Goal: Task Accomplishment & Management: Complete application form

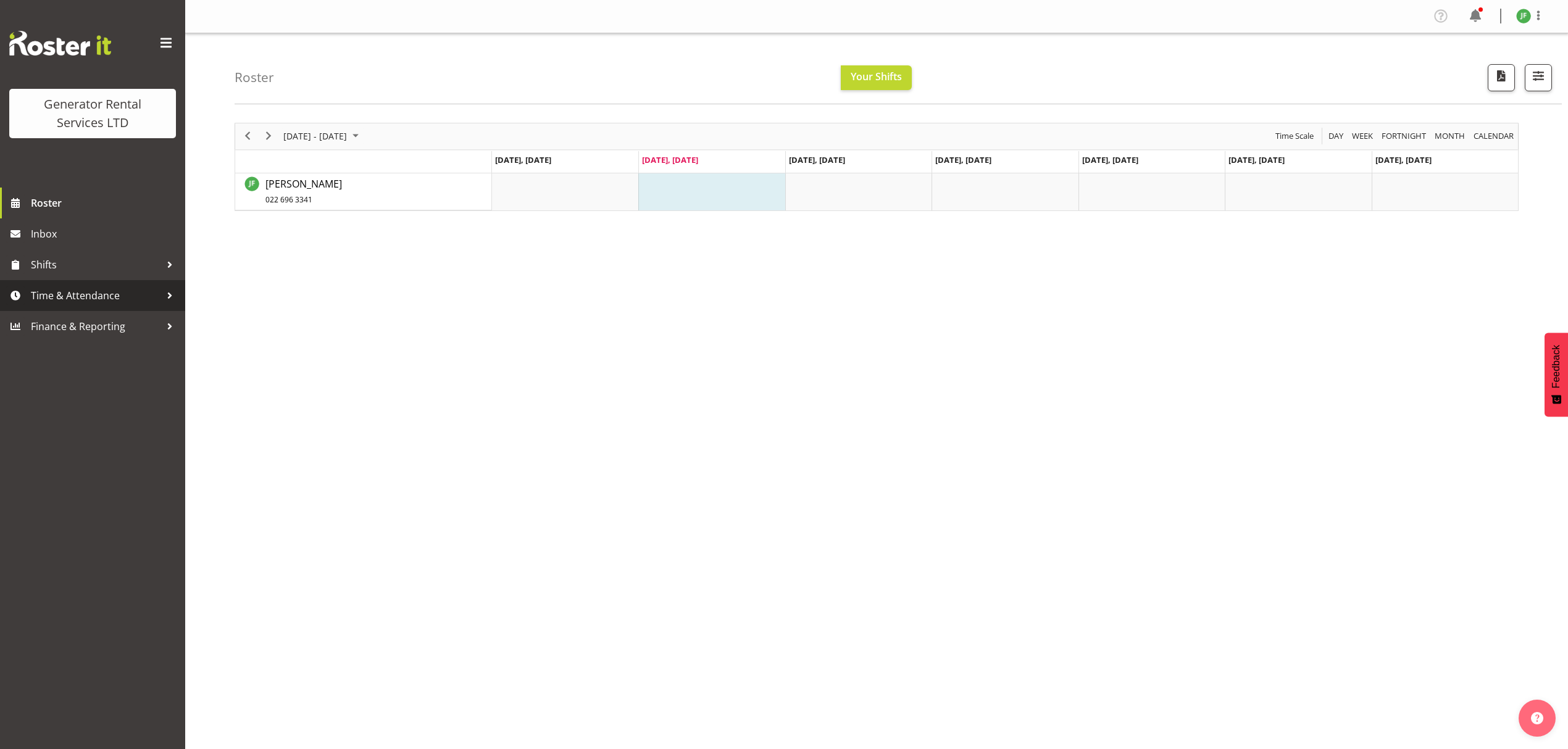
click at [168, 291] on div at bounding box center [170, 296] width 19 height 19
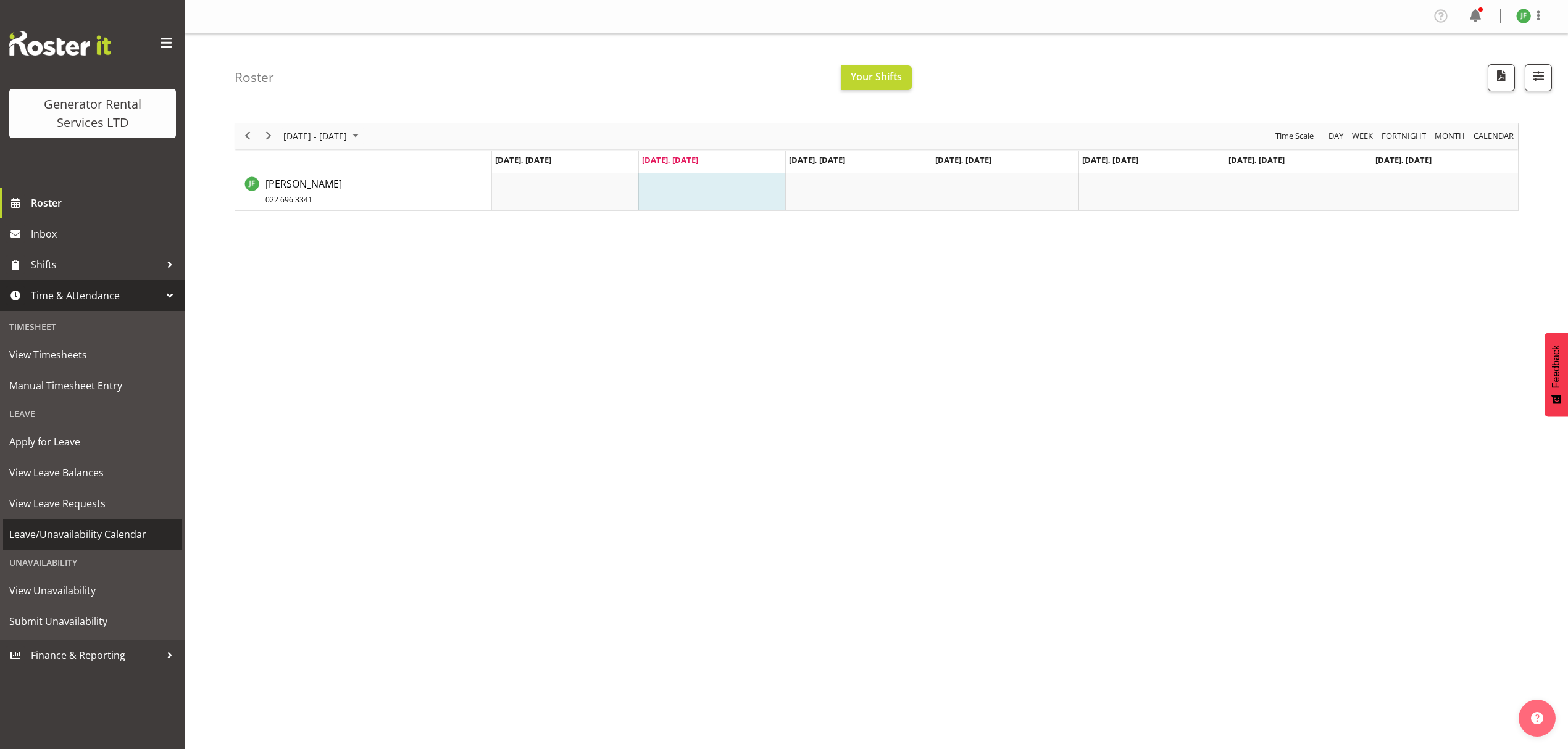
click at [157, 534] on span "Leave/Unavailability Calendar" at bounding box center [93, 534] width 167 height 19
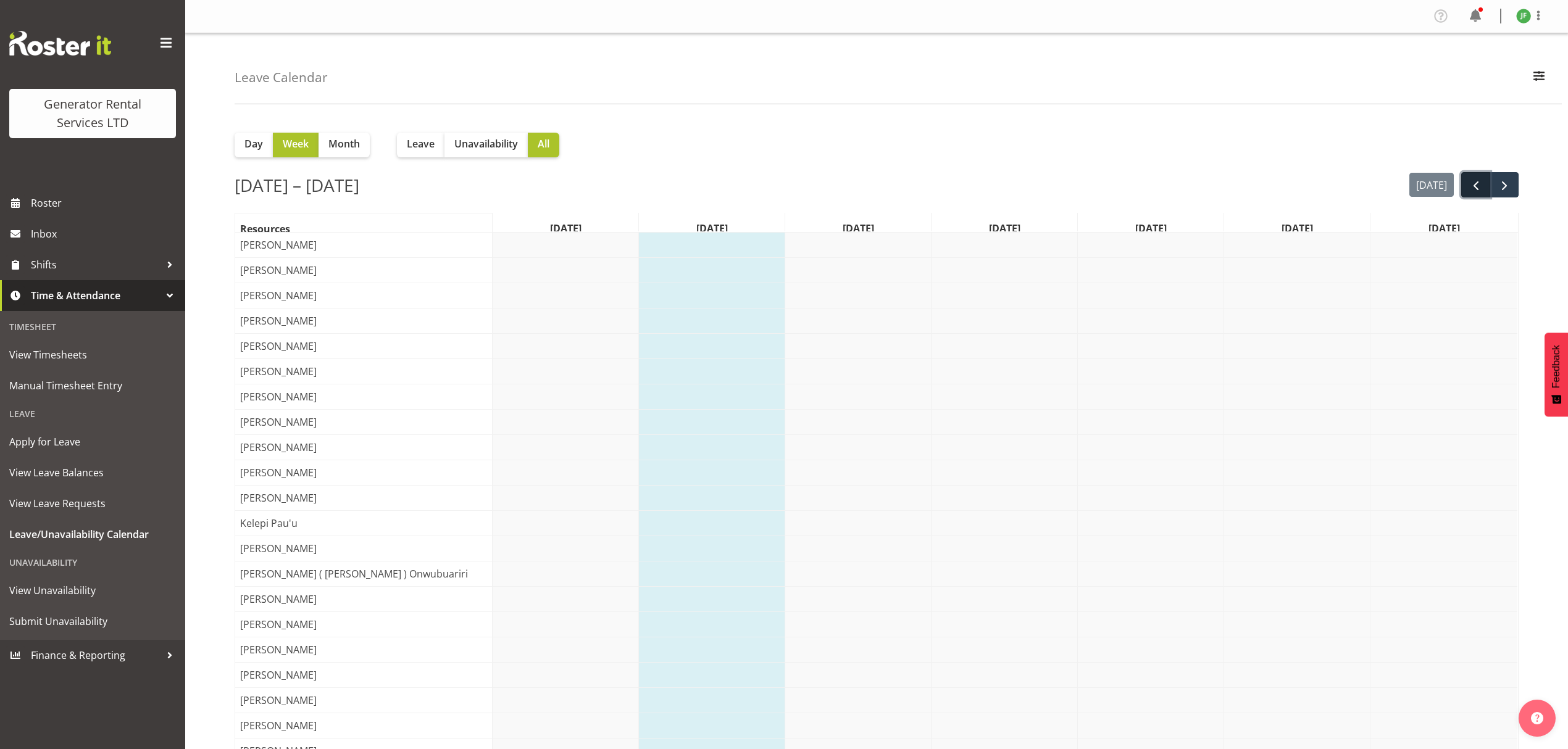
click at [1478, 188] on span "prev" at bounding box center [1476, 185] width 15 height 15
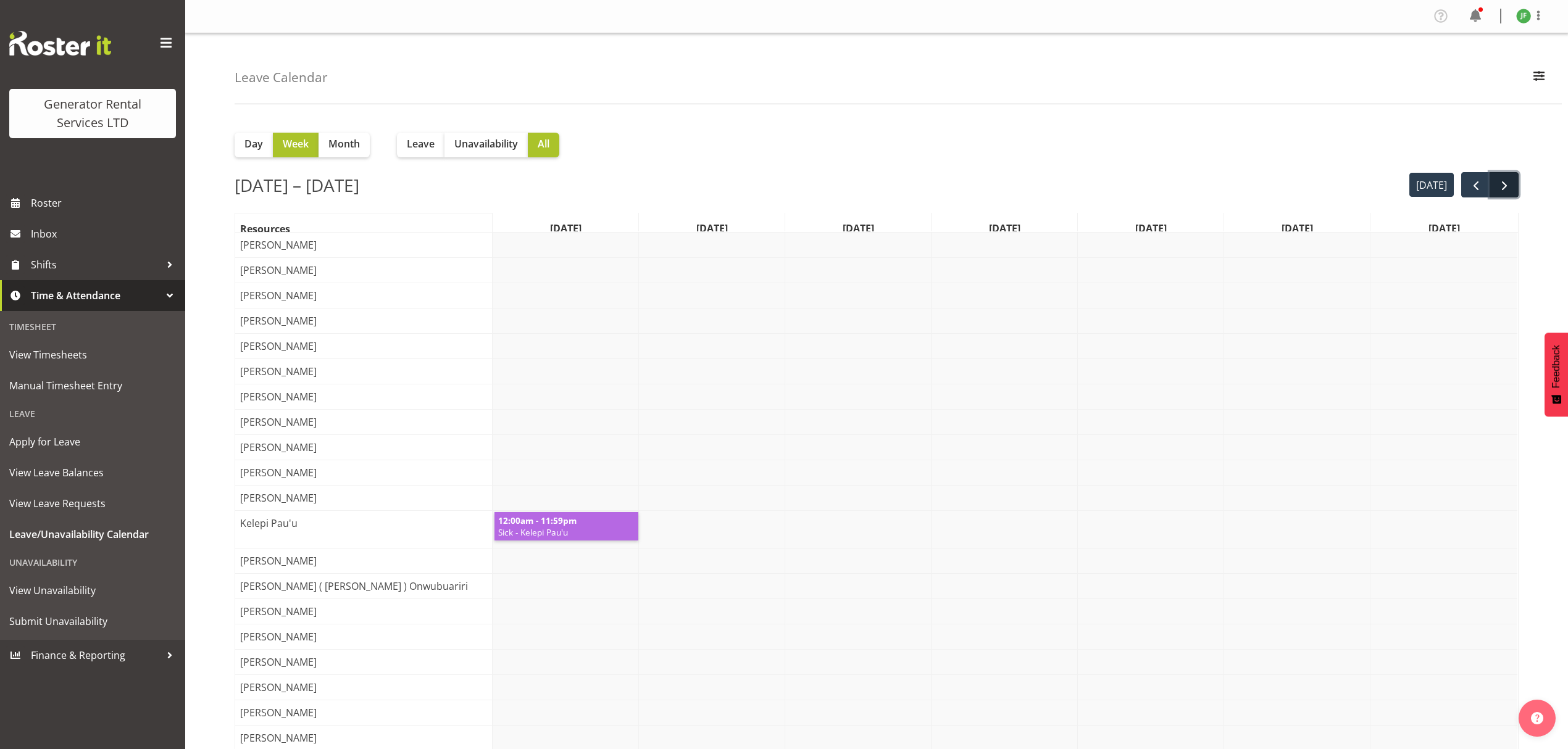
click at [1512, 187] on button "next" at bounding box center [1504, 184] width 29 height 26
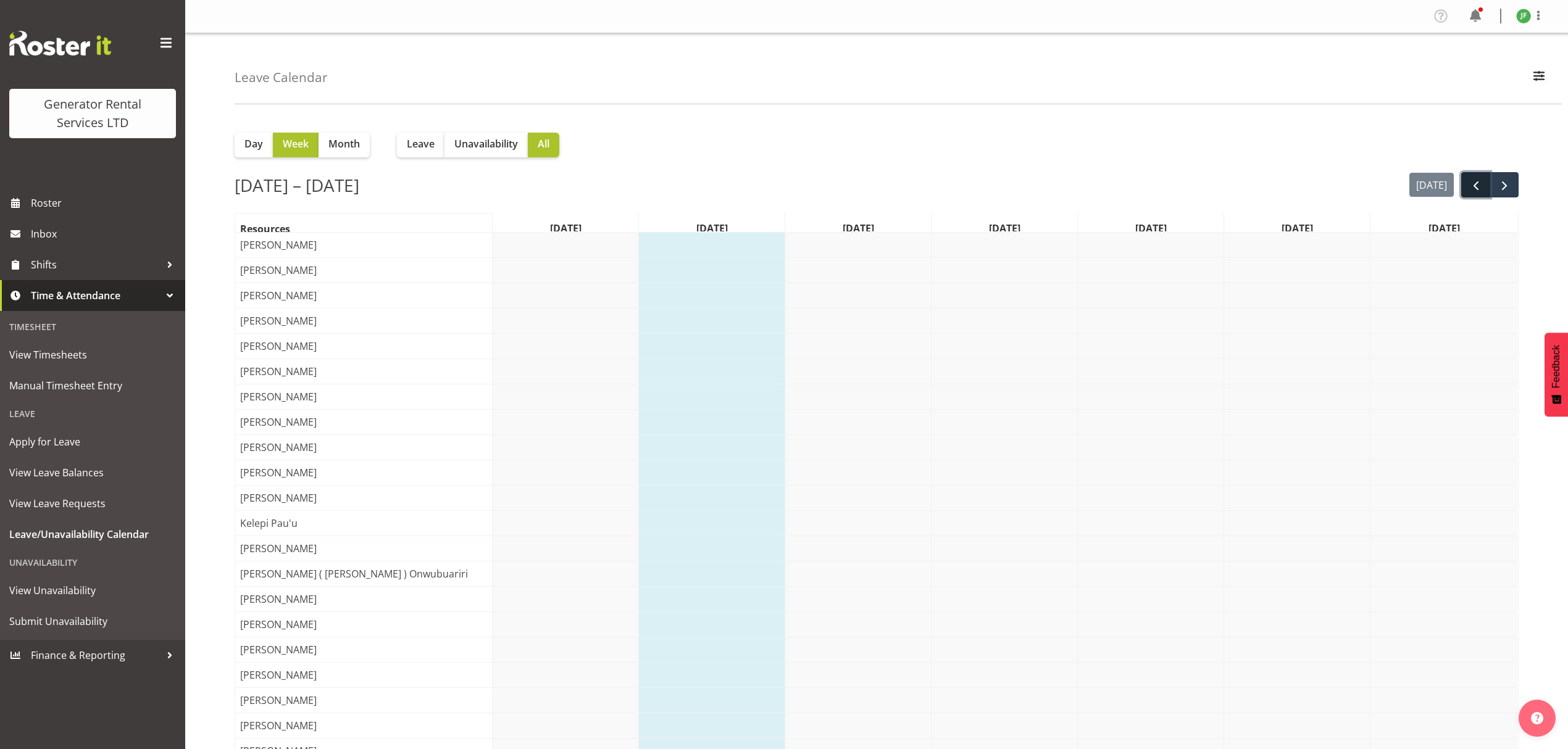
click at [1475, 191] on span "prev" at bounding box center [1476, 185] width 15 height 15
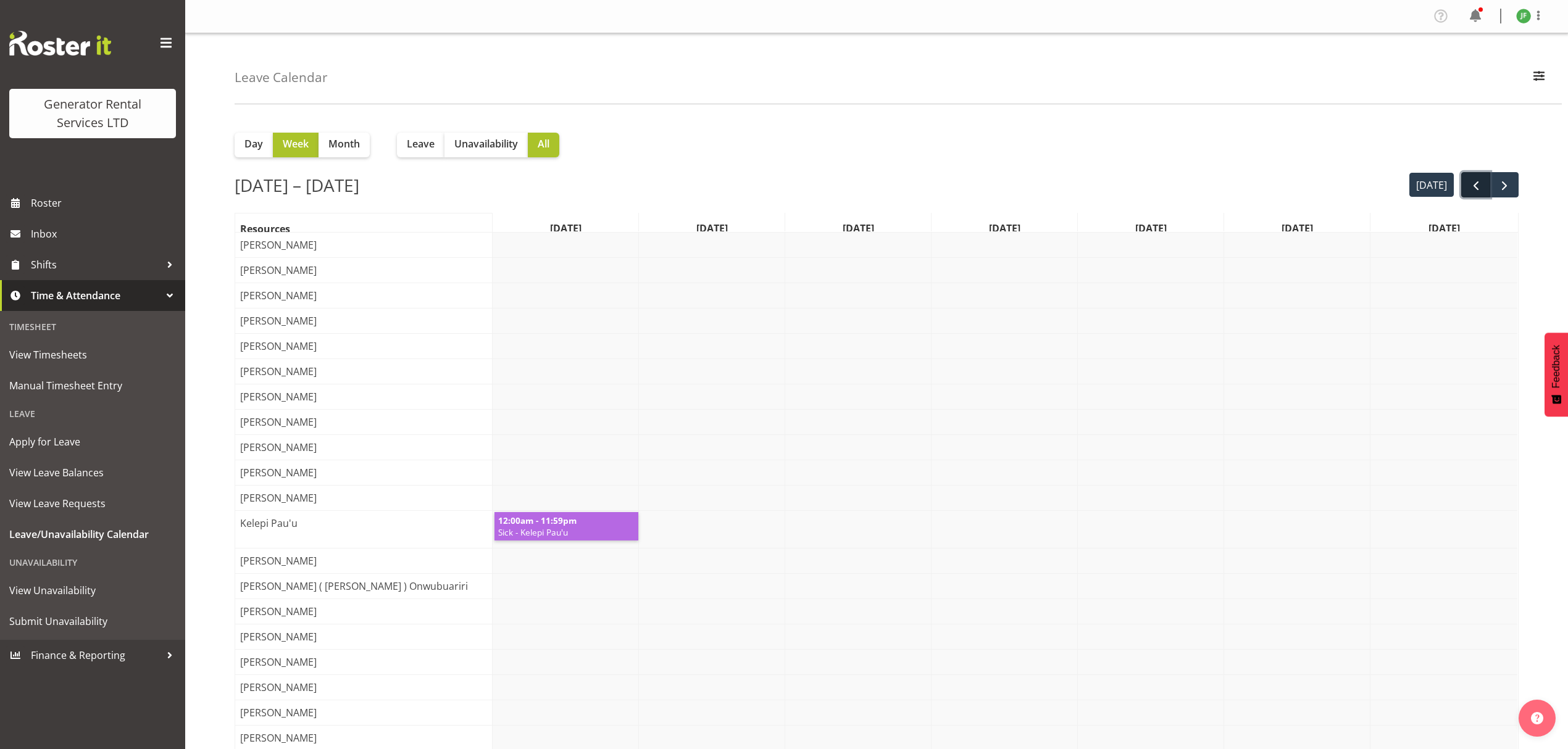
click at [1472, 189] on span "prev" at bounding box center [1476, 185] width 15 height 15
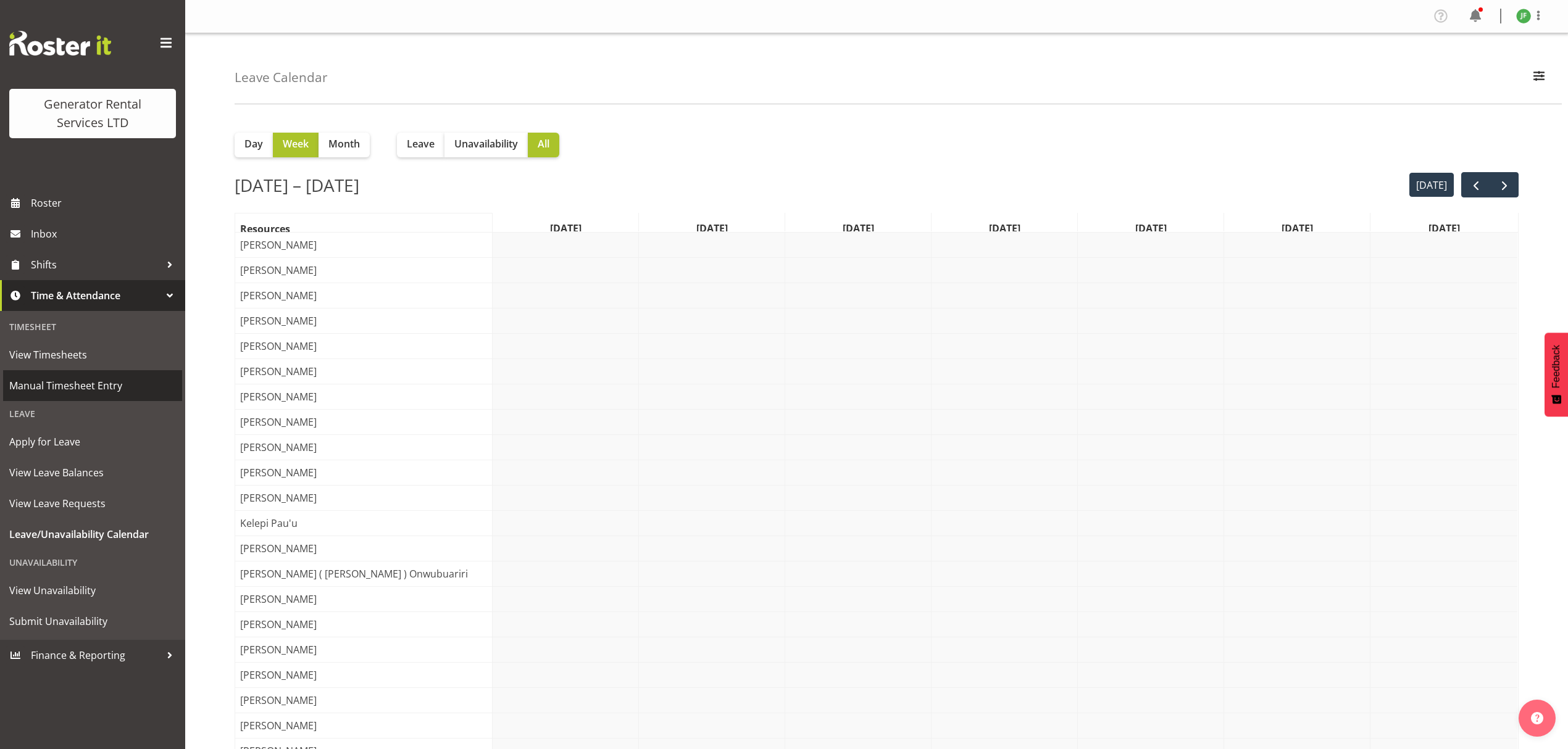
click at [143, 376] on span "Manual Timesheet Entry" at bounding box center [93, 386] width 167 height 19
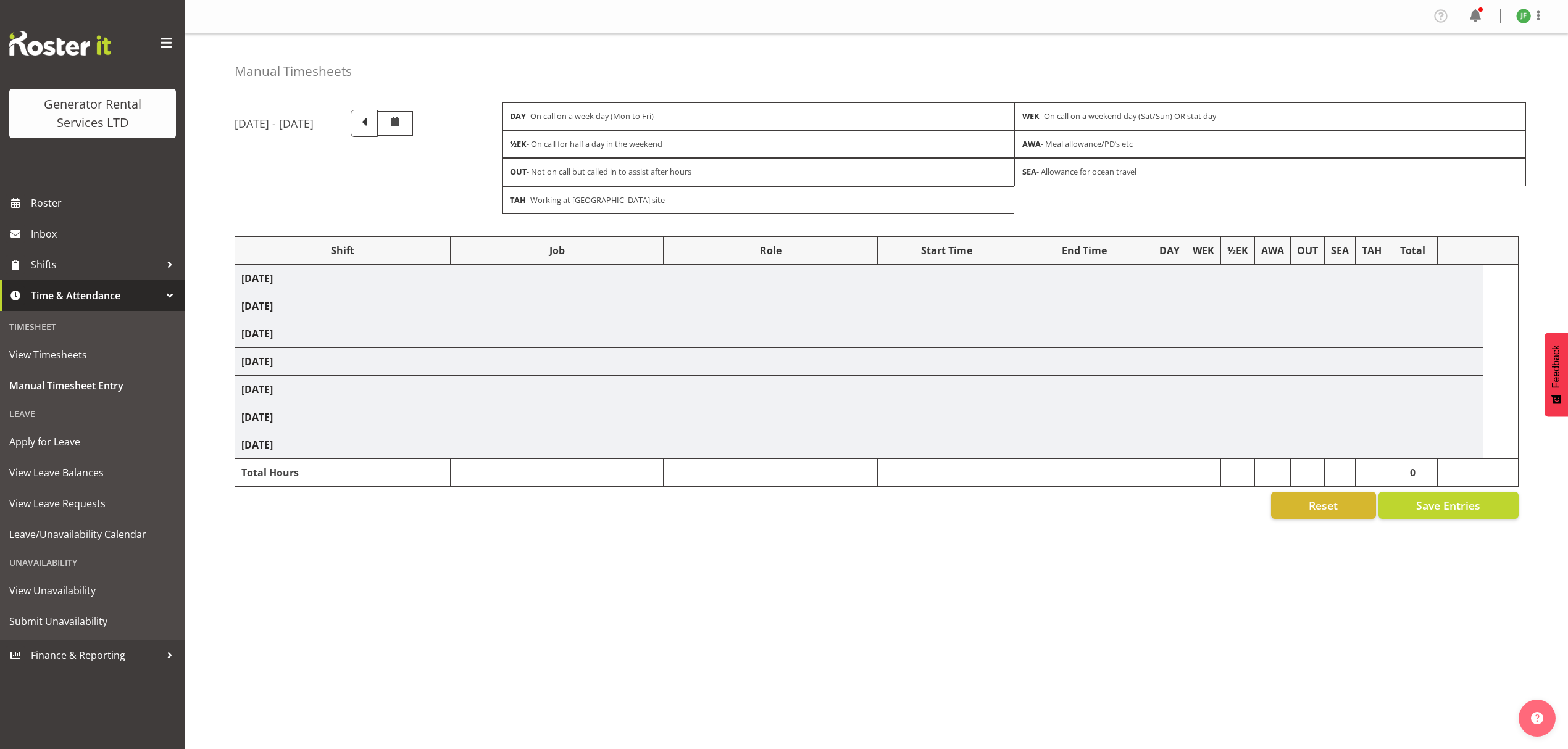
select select "2348"
select select "878"
select select "2348"
select select "878"
select select "23745"
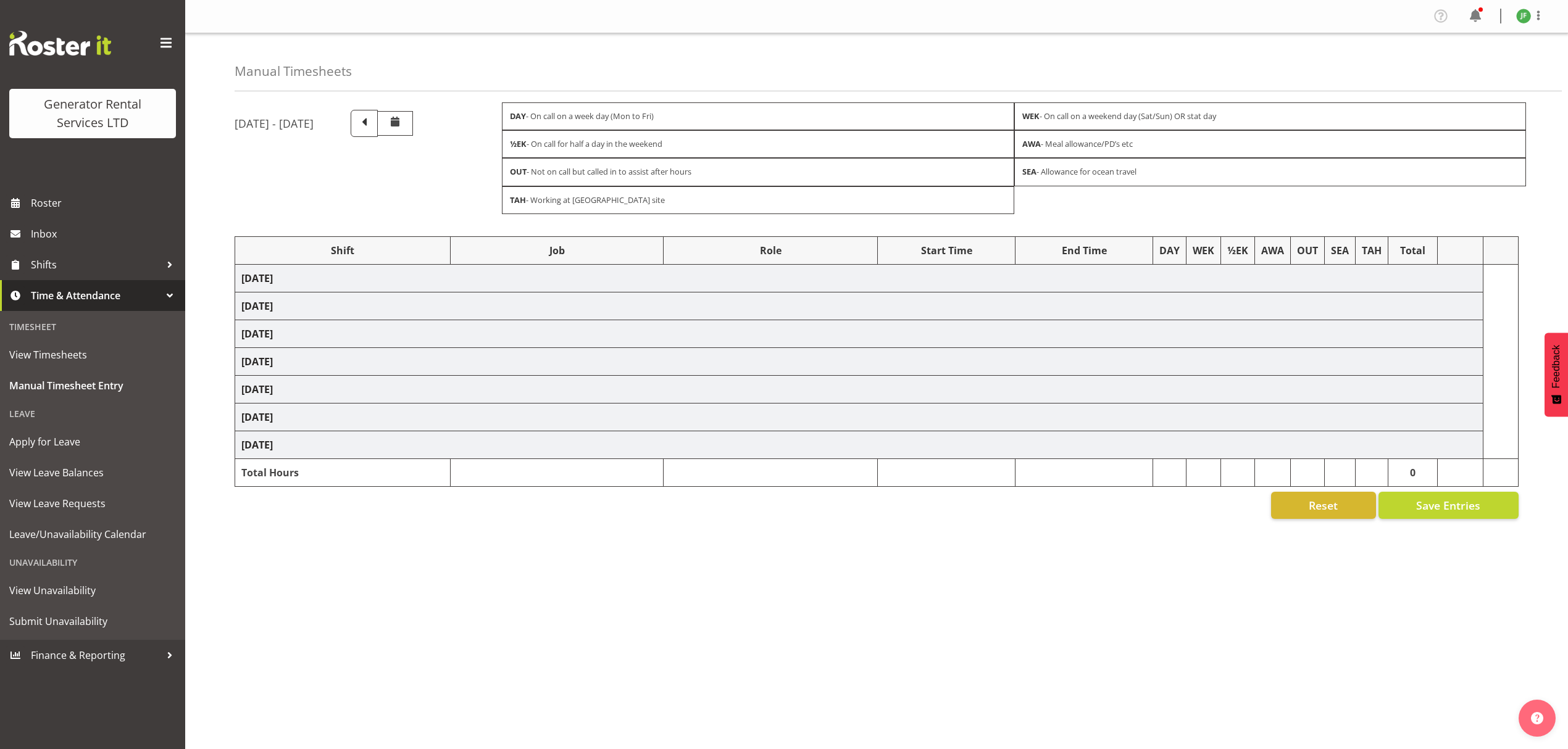
select select "878"
select select "877"
select select "2348"
select select "878"
select select "2348"
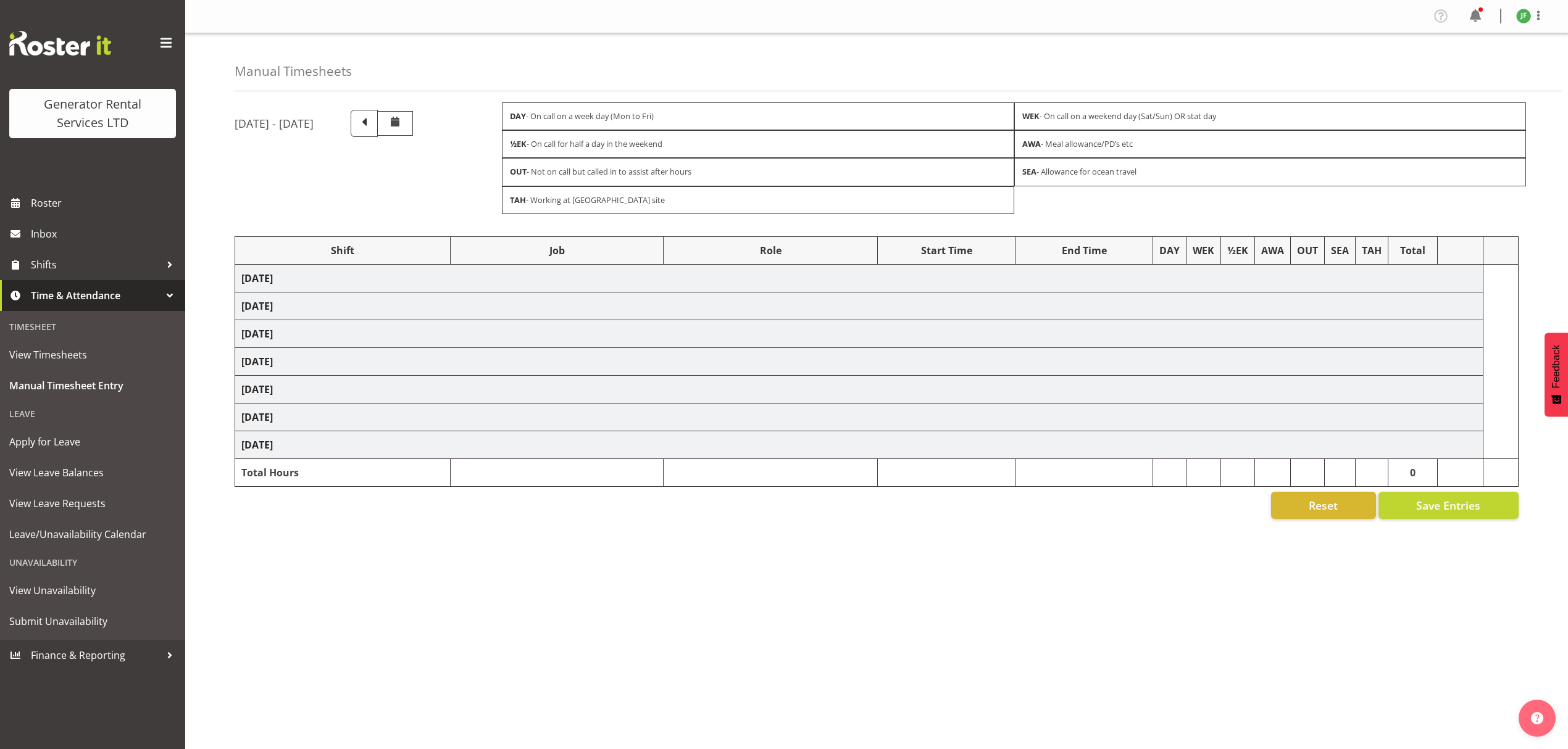
select select "878"
